Goal: Transaction & Acquisition: Purchase product/service

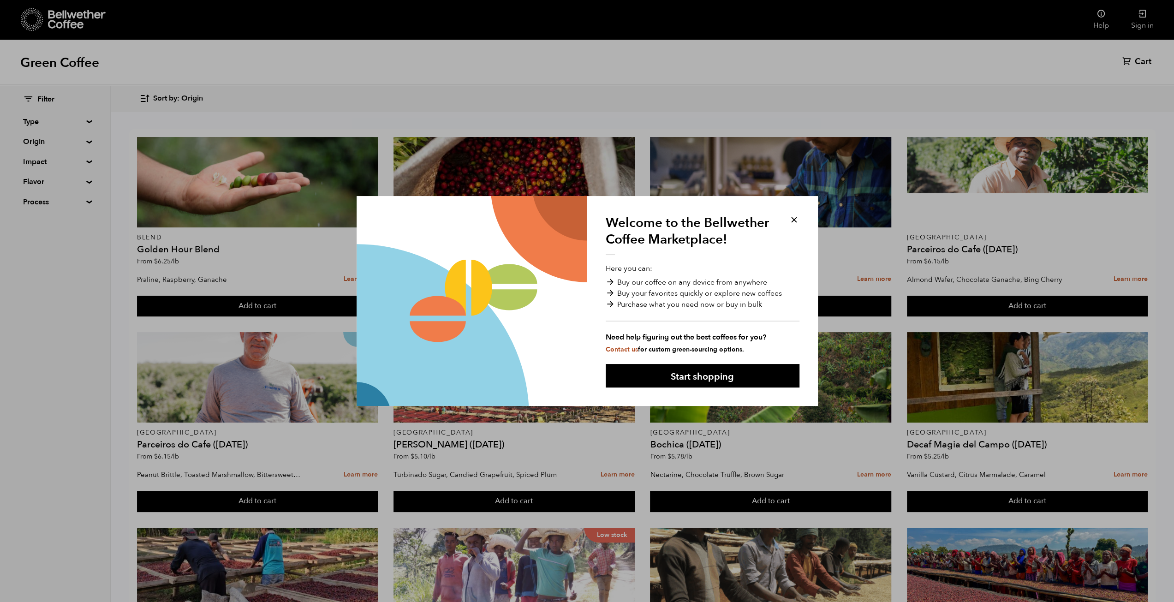
click at [792, 220] on button at bounding box center [794, 220] width 11 height 11
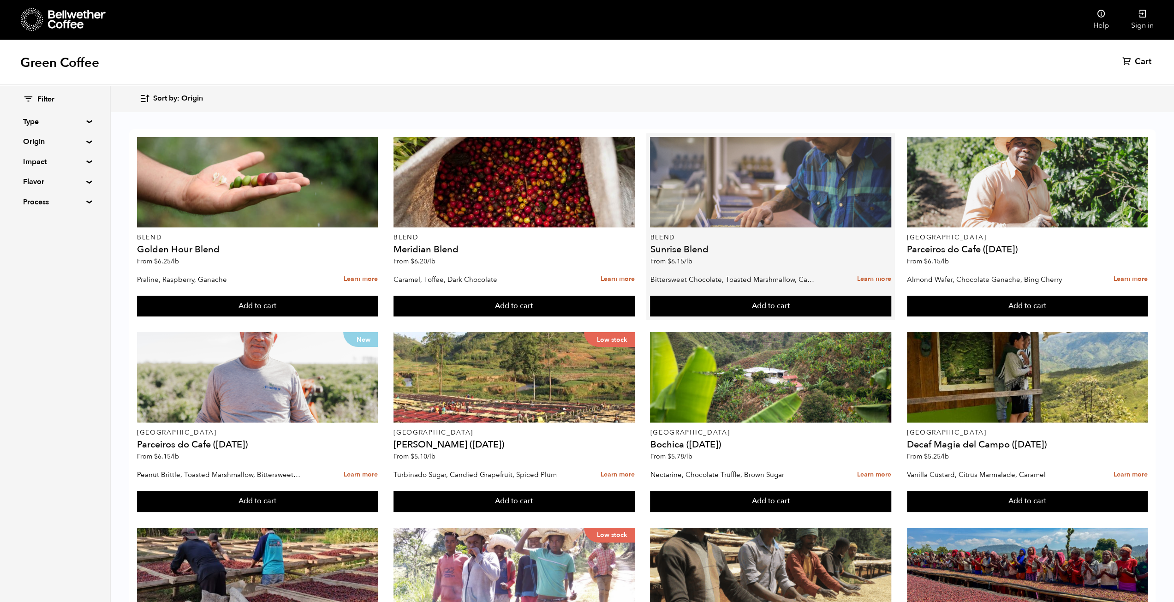
click at [790, 217] on div at bounding box center [770, 182] width 241 height 90
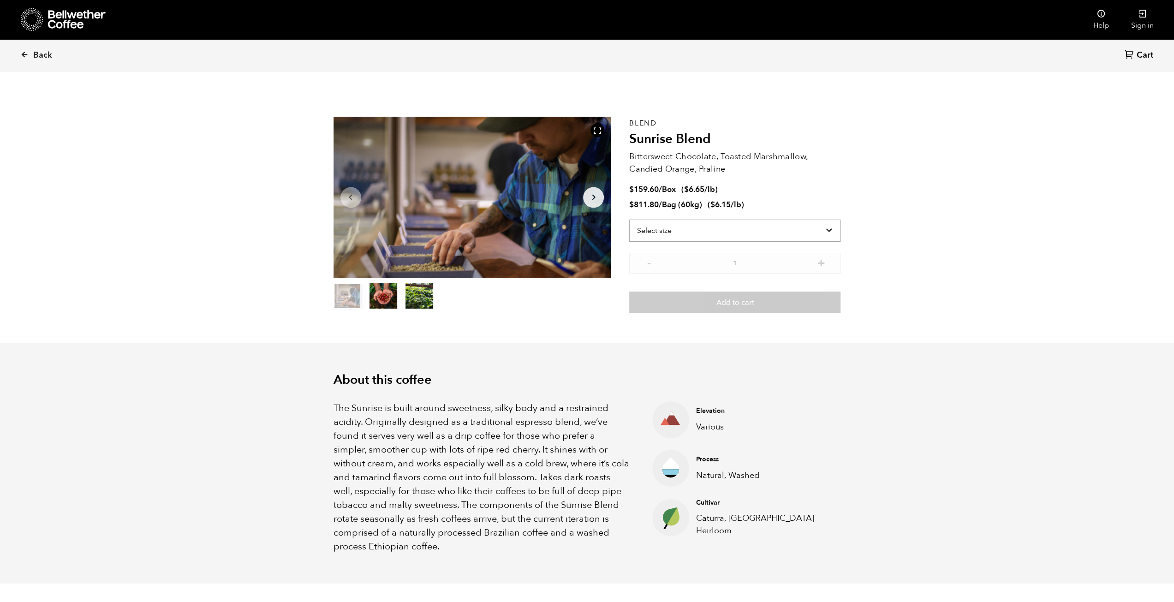
click at [737, 234] on select "Select size Bag (60kg) (132 lbs) Box (24 lbs)" at bounding box center [734, 231] width 211 height 22
select select "bag-3"
click at [629, 220] on select "Select size Bag (60kg) (132 lbs) Box (24 lbs)" at bounding box center [734, 231] width 211 height 22
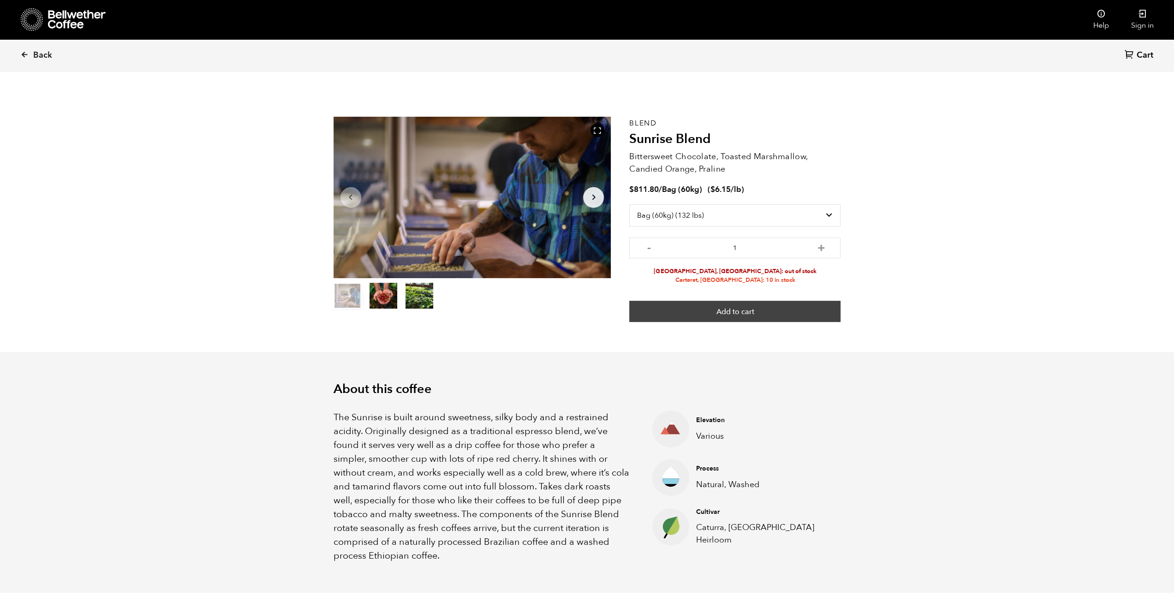
click at [724, 311] on button "Add to cart" at bounding box center [734, 311] width 211 height 21
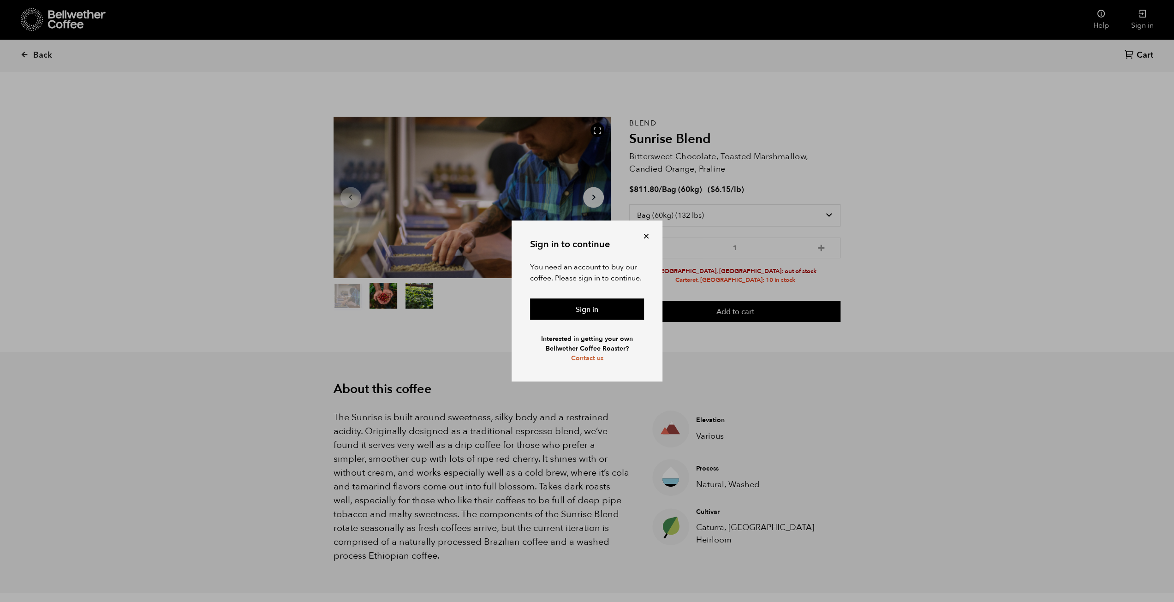
click at [646, 235] on button at bounding box center [646, 236] width 9 height 9
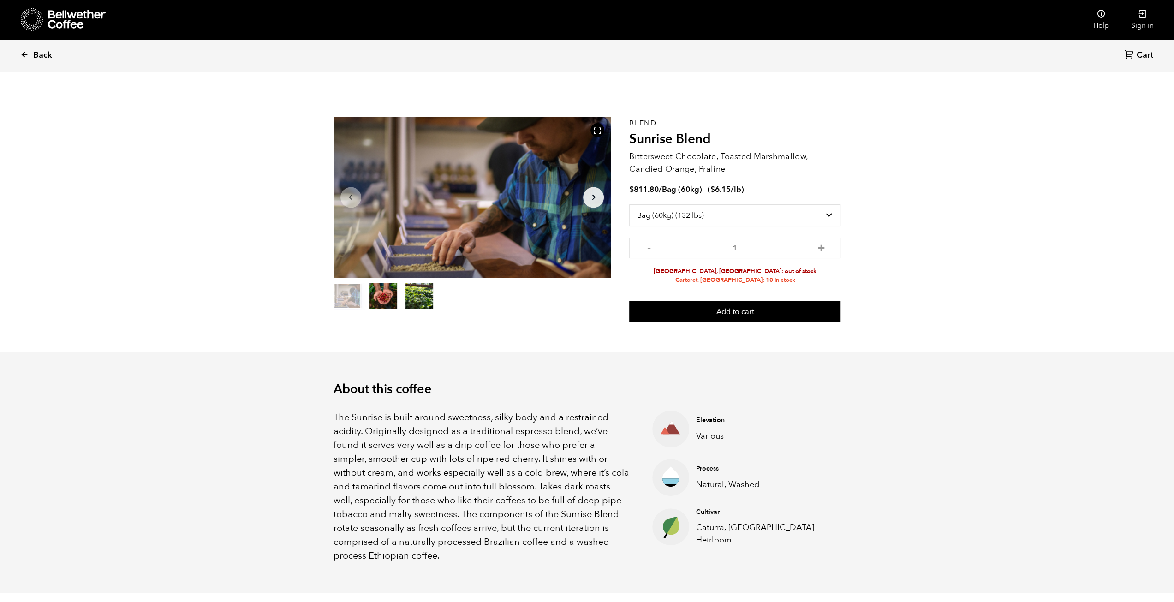
click at [36, 56] on span "Back" at bounding box center [42, 55] width 19 height 11
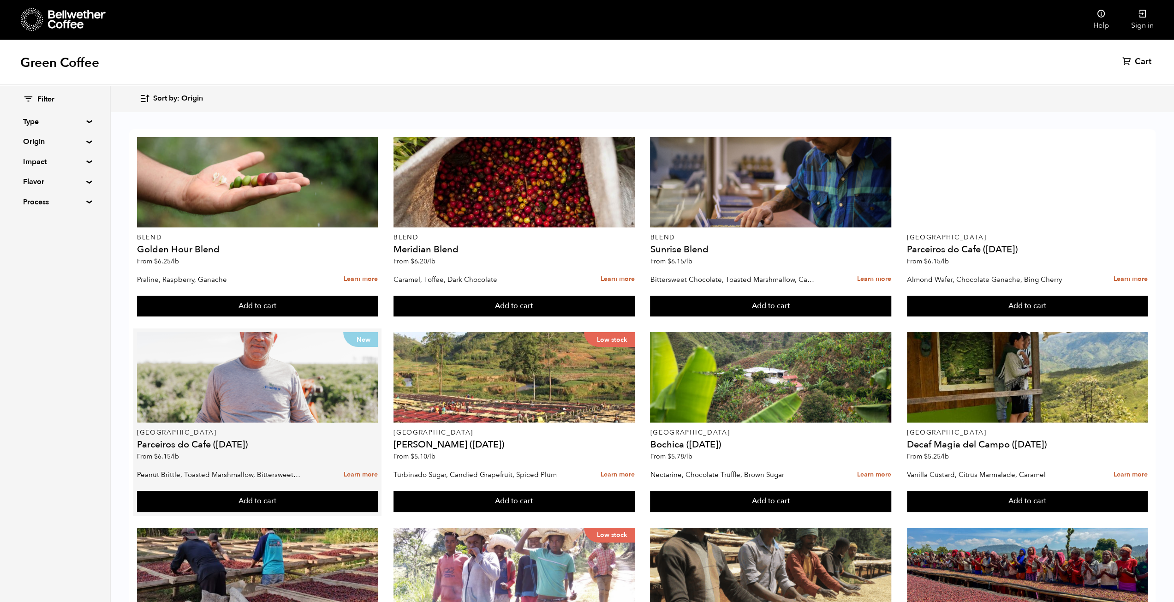
scroll to position [92, 0]
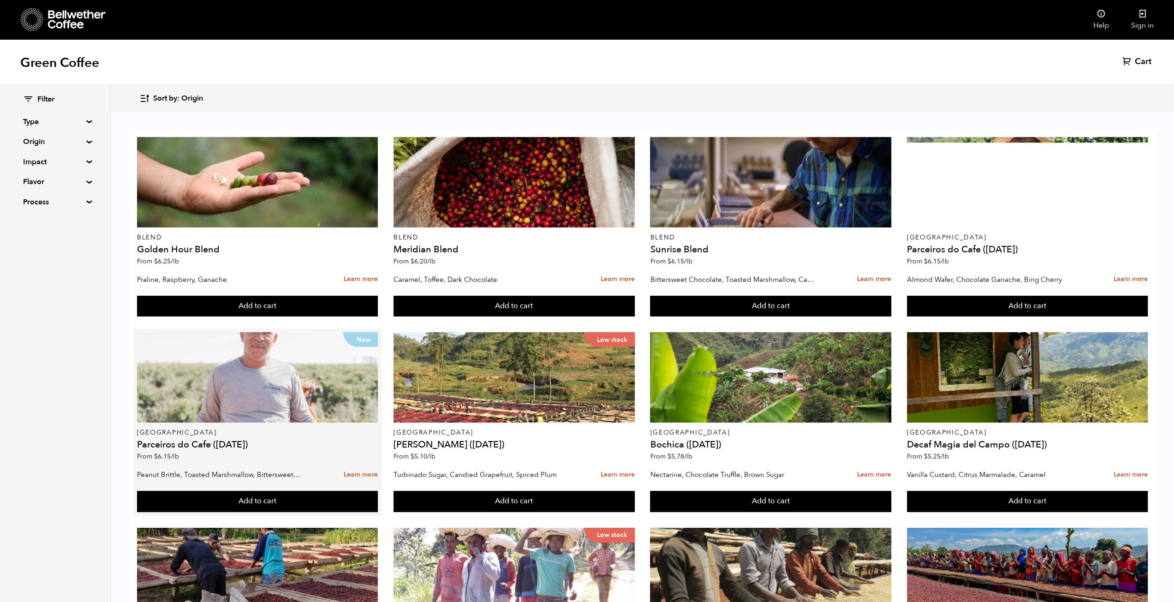
click at [287, 332] on div "New" at bounding box center [257, 377] width 241 height 90
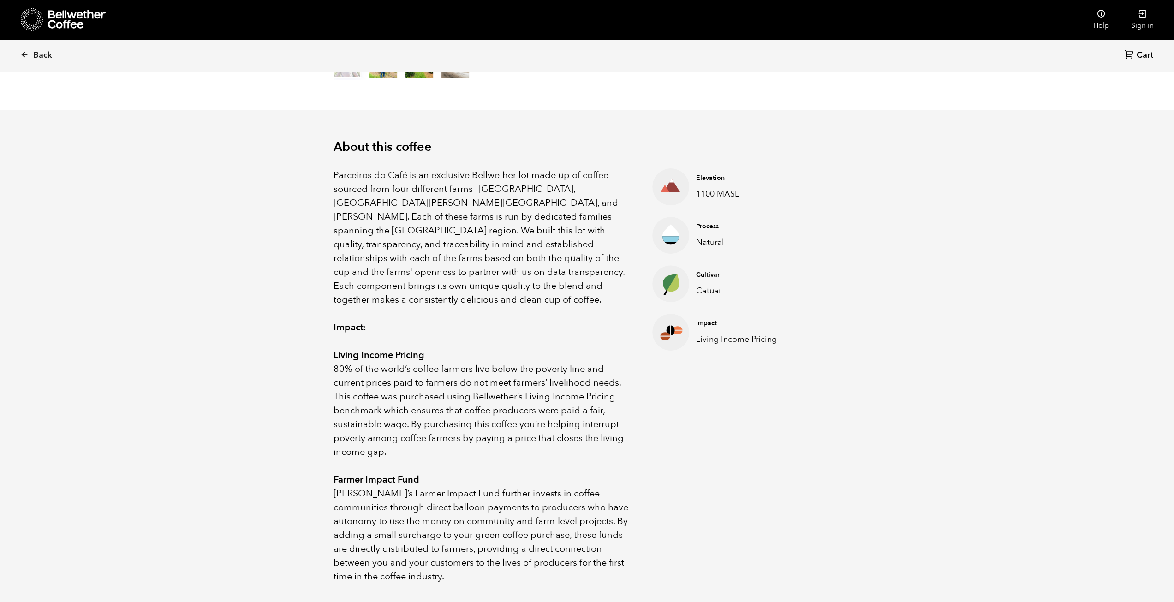
scroll to position [277, 0]
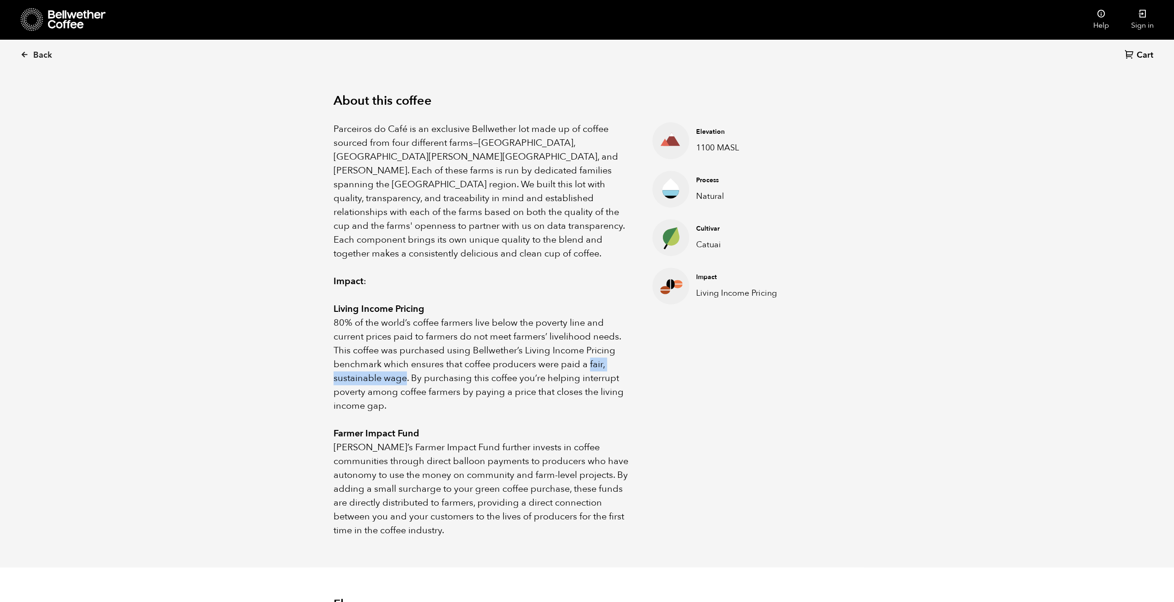
drag, startPoint x: 589, startPoint y: 349, endPoint x: 405, endPoint y: 363, distance: 184.6
click at [405, 363] on p "80% of the world’s coffee farmers live below the poverty line and current price…" at bounding box center [482, 364] width 296 height 97
copy p "fair, sustainable wage"
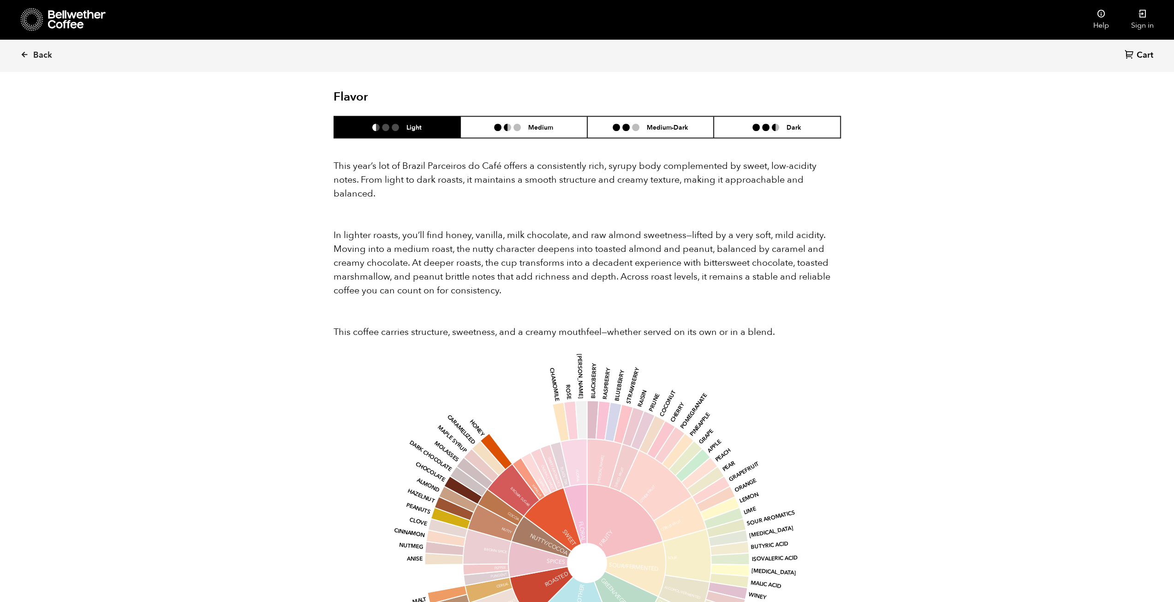
scroll to position [830, 0]
